Goal: Task Accomplishment & Management: Complete application form

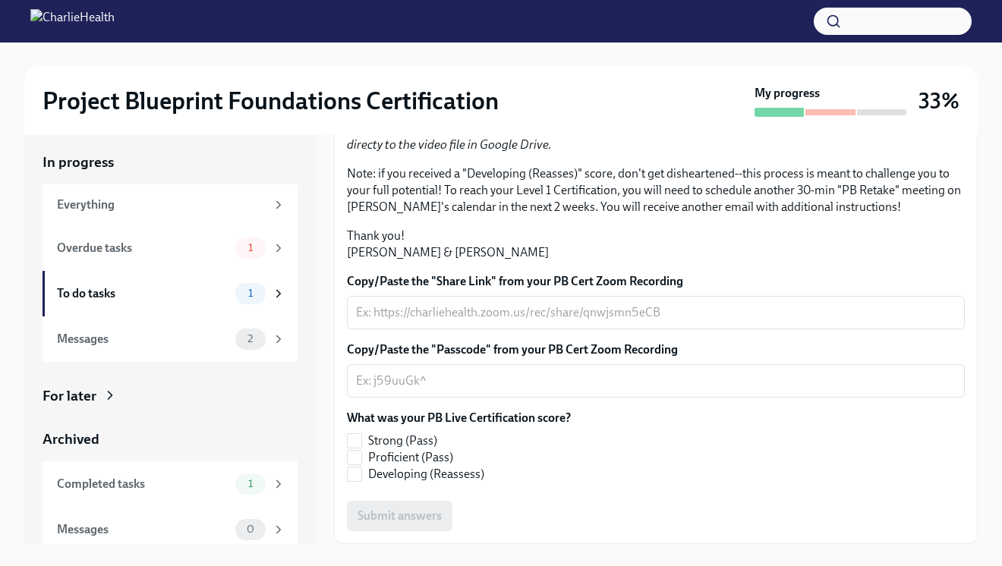
scroll to position [10, 0]
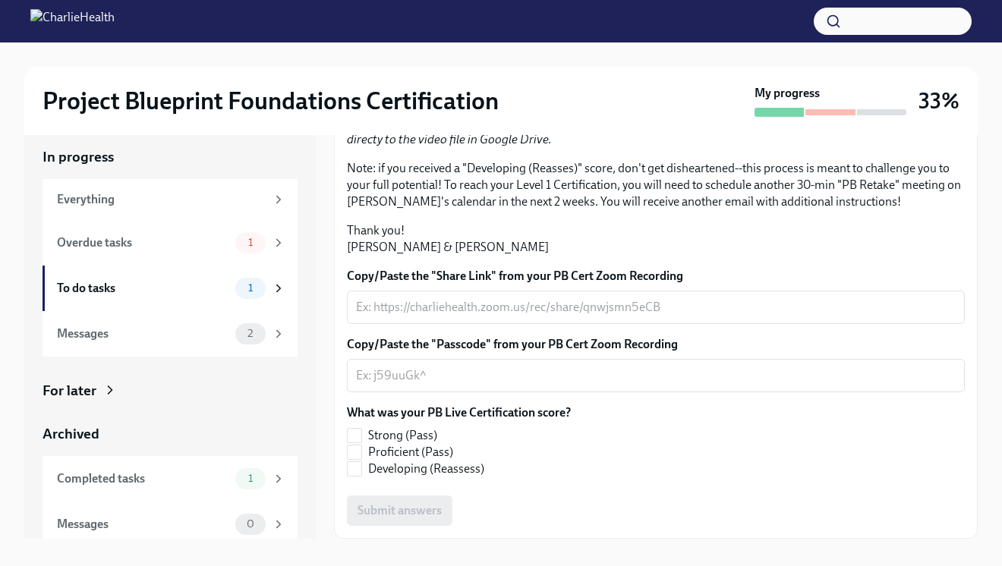
scroll to position [14, 0]
click at [581, 302] on textarea "Copy/Paste the "Share Link" from your PB Cert Zoom Recording" at bounding box center [655, 306] width 599 height 18
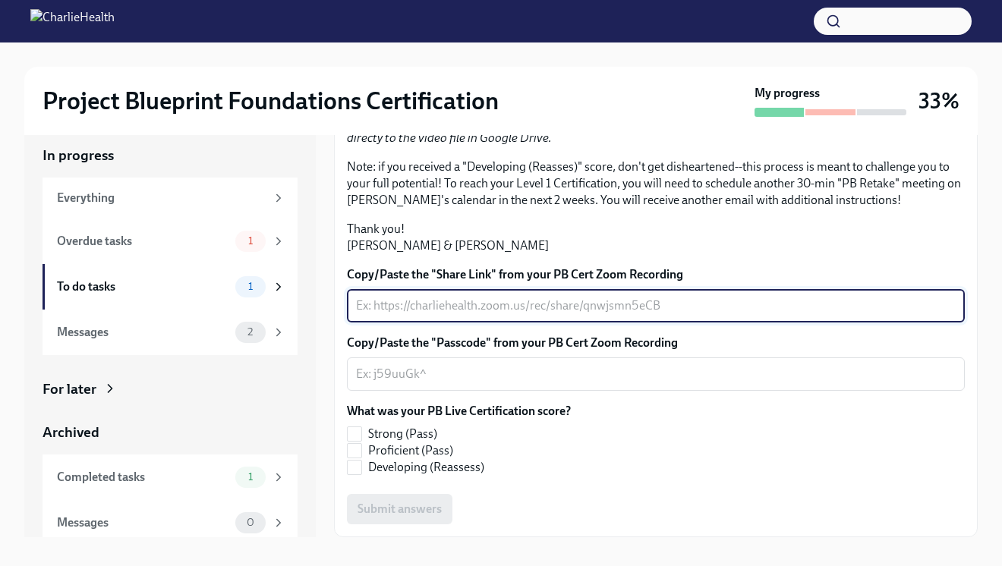
paste textarea "[URL][DOMAIN_NAME]"
type textarea "[URL][DOMAIN_NAME]"
click at [543, 376] on textarea "Copy/Paste the "Passcode" from your PB Cert Zoom Recording" at bounding box center [655, 374] width 599 height 18
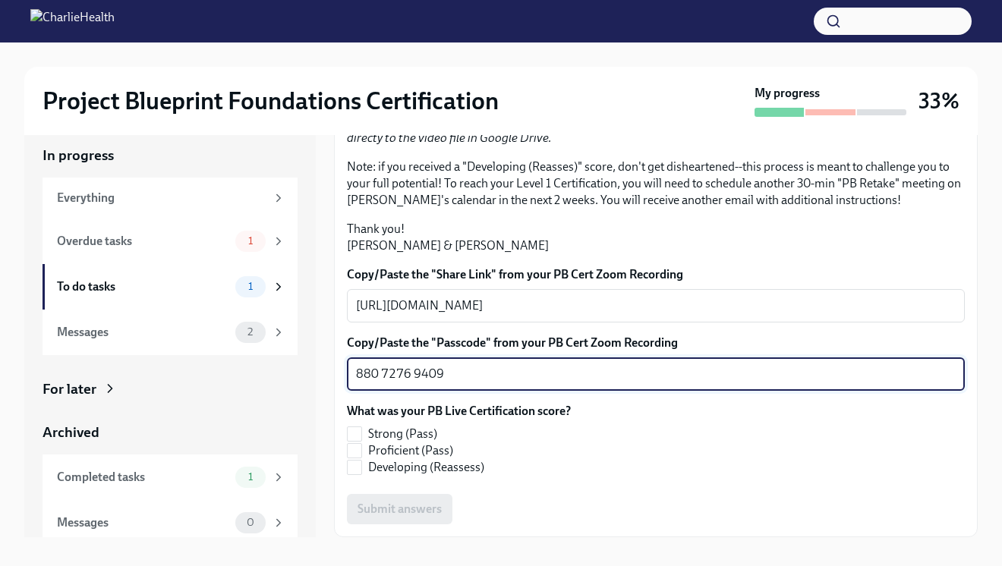
scroll to position [27, 0]
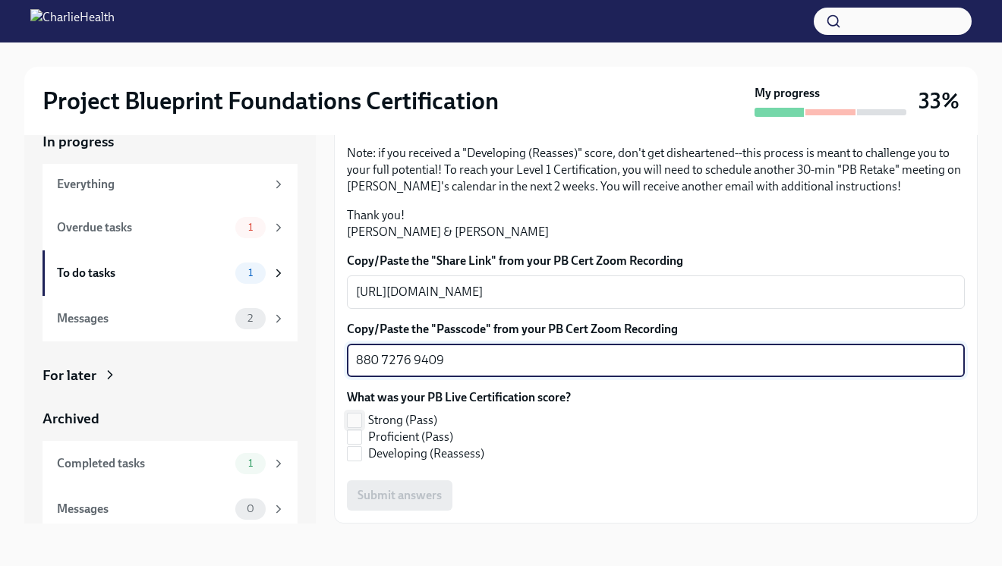
type textarea "880 7276 9409"
click at [357, 420] on input "Strong (Pass)" at bounding box center [355, 421] width 14 height 14
checkbox input "true"
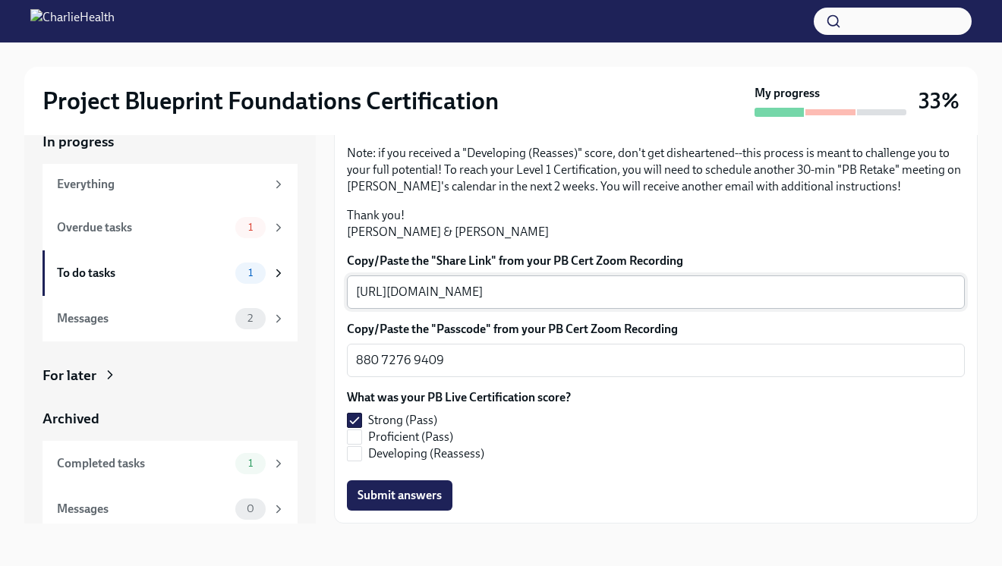
click at [567, 297] on textarea "[URL][DOMAIN_NAME]" at bounding box center [655, 292] width 599 height 18
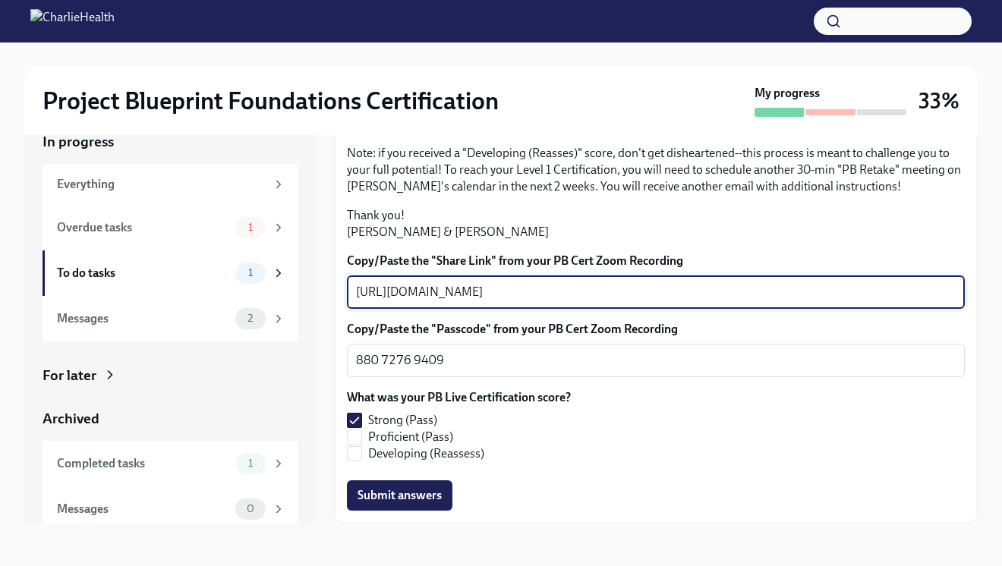
click at [567, 297] on textarea "[URL][DOMAIN_NAME]" at bounding box center [655, 292] width 599 height 18
